Goal: Information Seeking & Learning: Learn about a topic

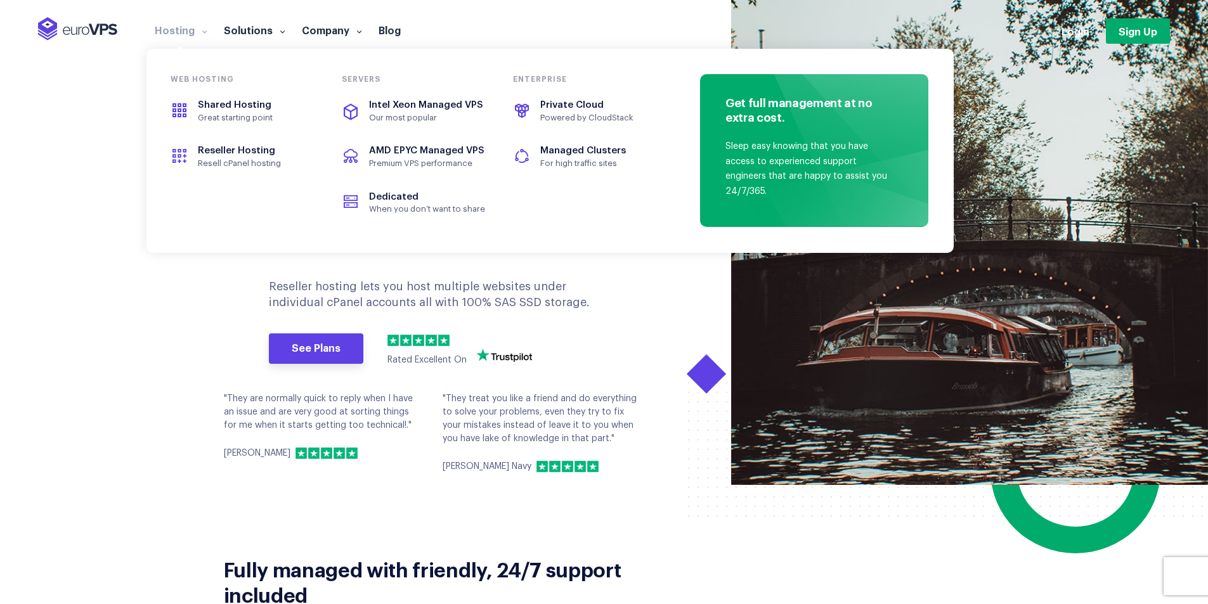
click at [193, 32] on link "Hosting" at bounding box center [180, 29] width 69 height 13
click at [425, 117] on span "Our most popular" at bounding box center [427, 118] width 117 height 10
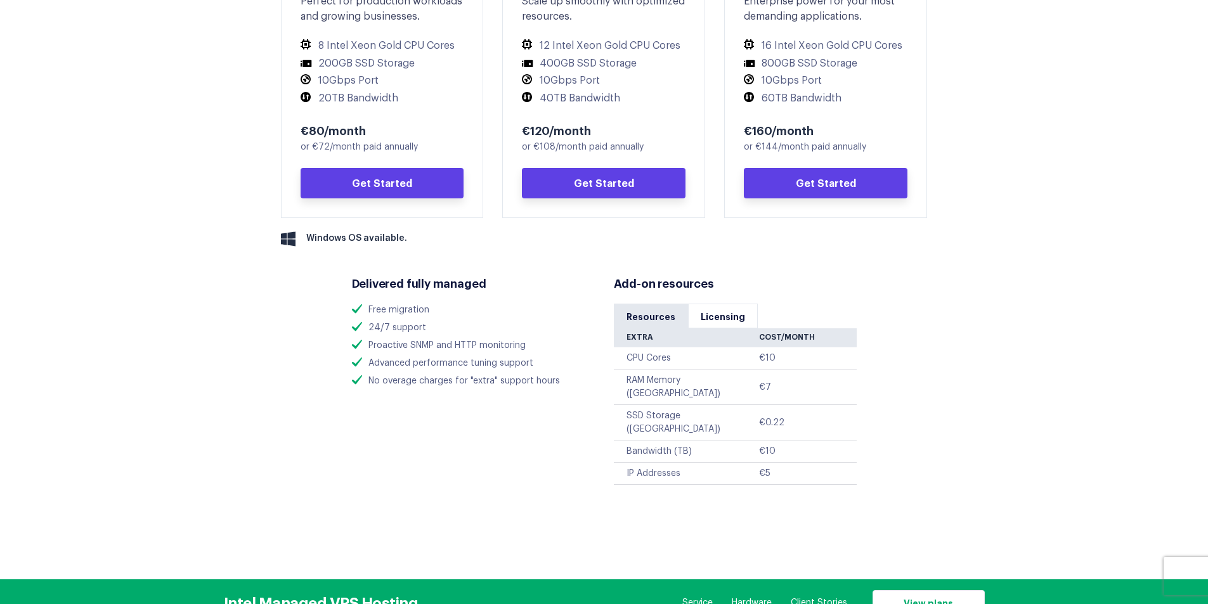
scroll to position [824, 0]
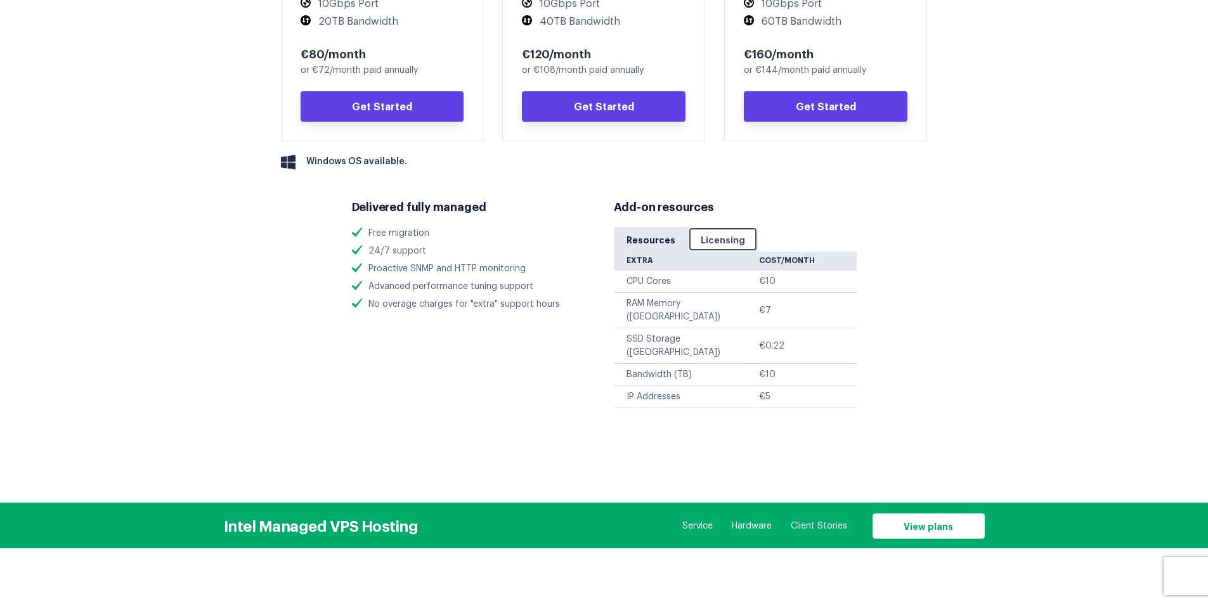
click at [718, 238] on link "Licensing" at bounding box center [723, 239] width 70 height 25
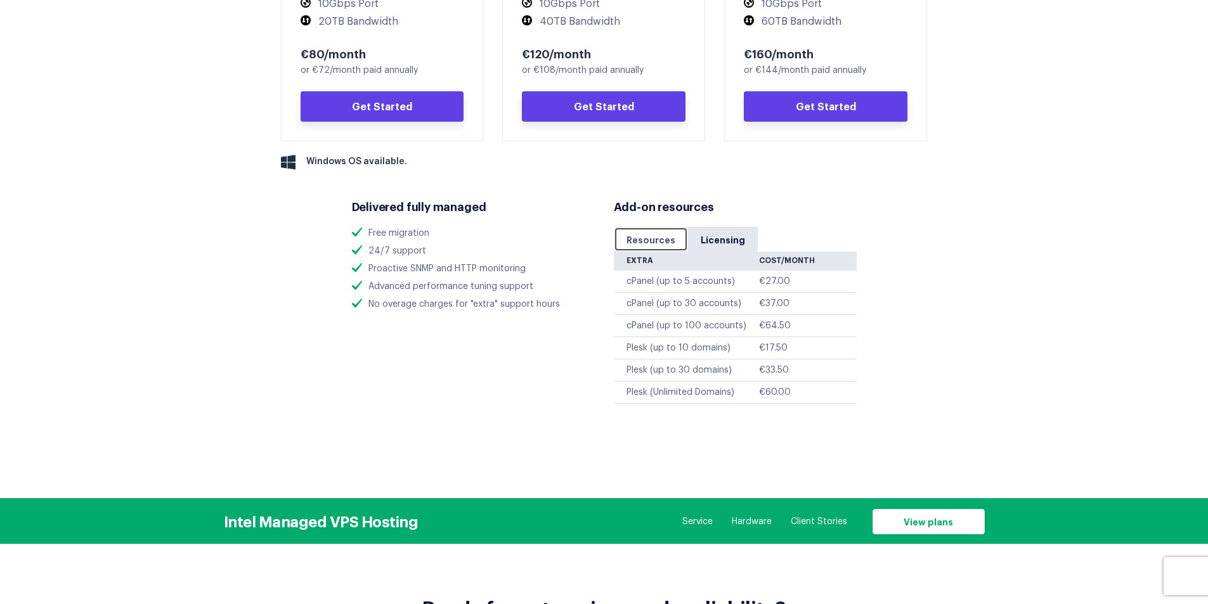
click at [649, 242] on link "Resources" at bounding box center [651, 239] width 74 height 25
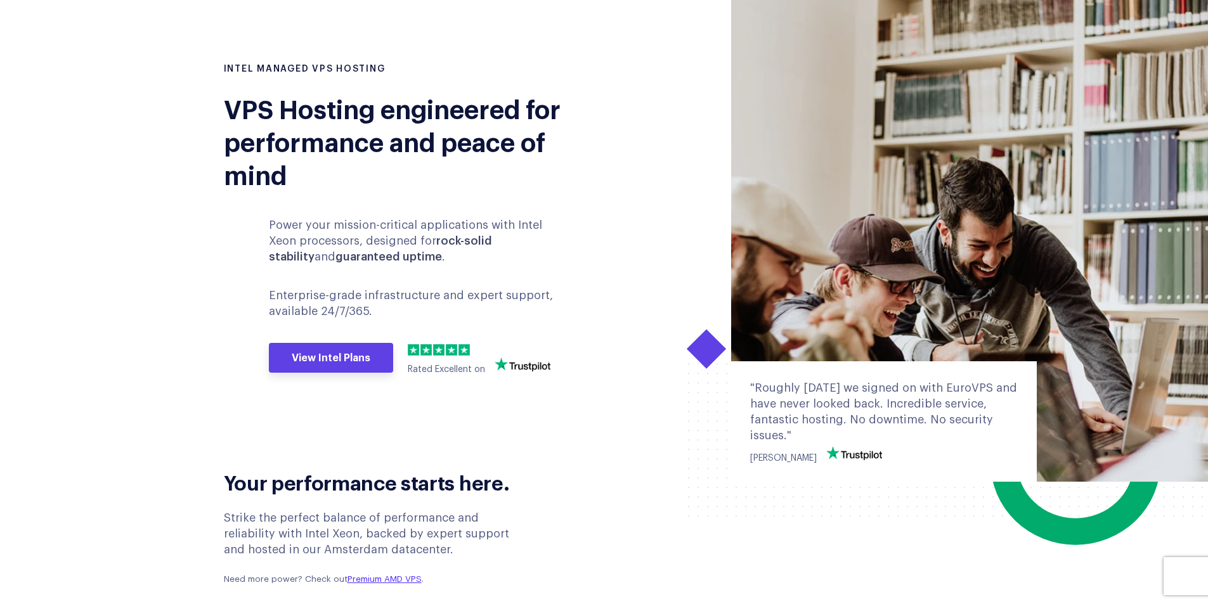
scroll to position [0, 0]
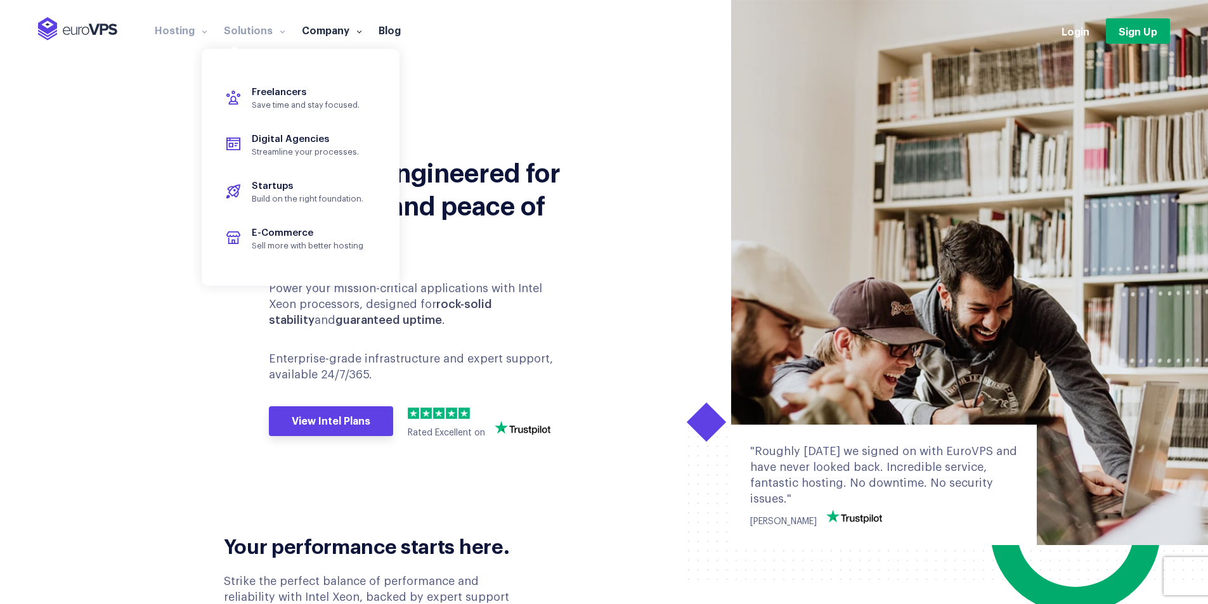
click at [262, 34] on link "Solutions" at bounding box center [255, 29] width 78 height 13
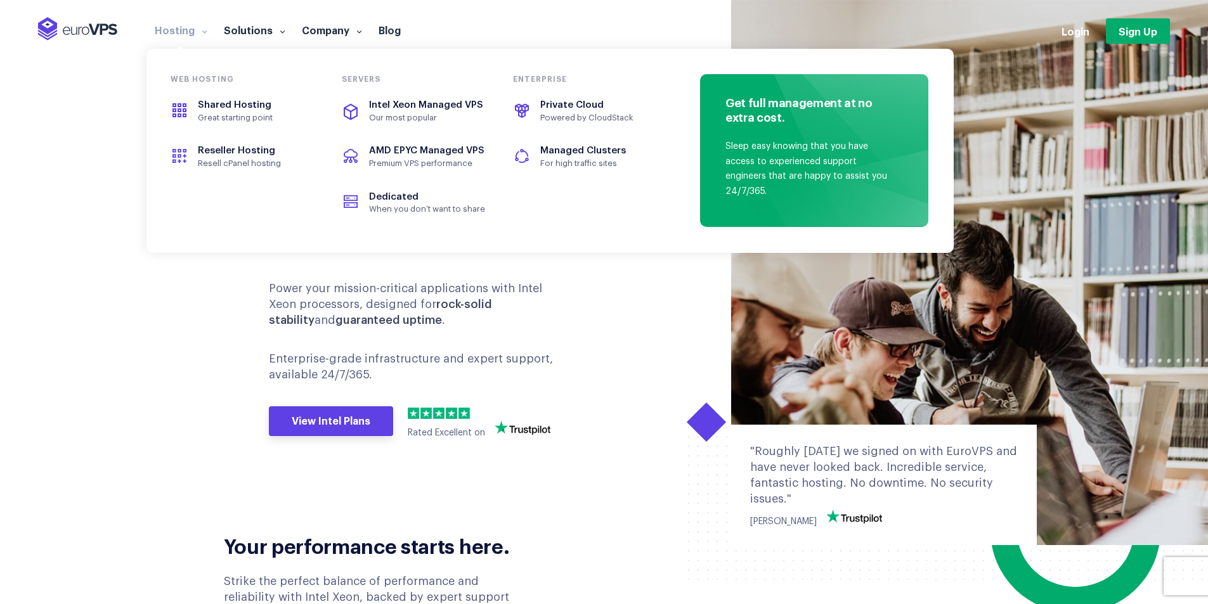
click at [192, 29] on link "Hosting" at bounding box center [180, 29] width 69 height 13
click at [396, 152] on span "AMD EPYC Managed VPS" at bounding box center [426, 151] width 115 height 10
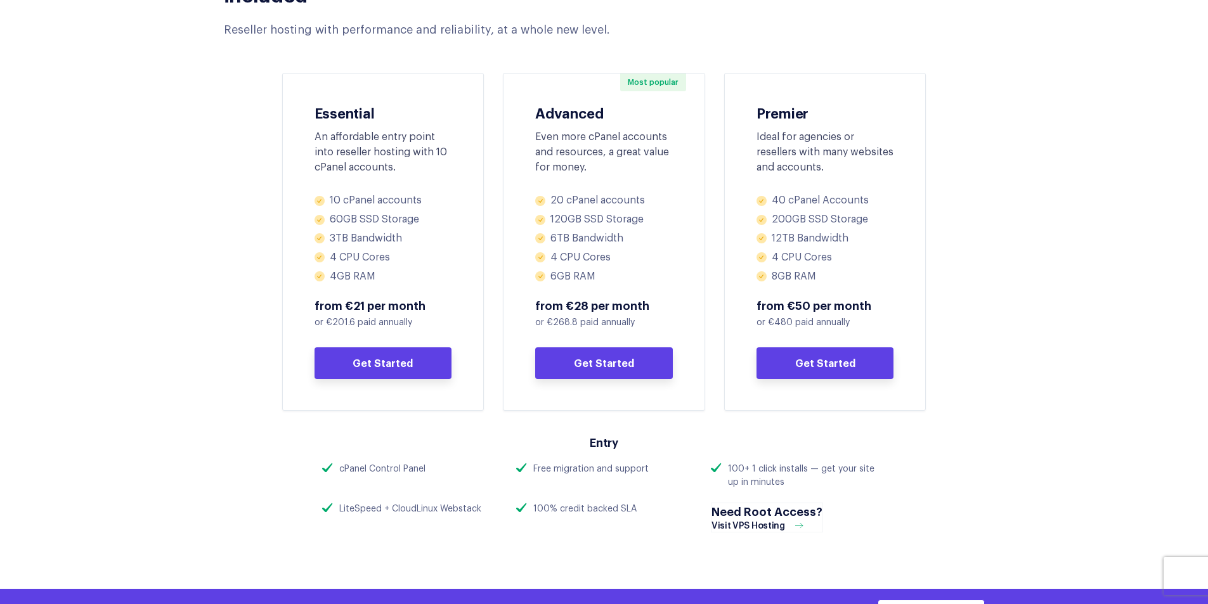
scroll to position [571, 0]
